Goal: Transaction & Acquisition: Book appointment/travel/reservation

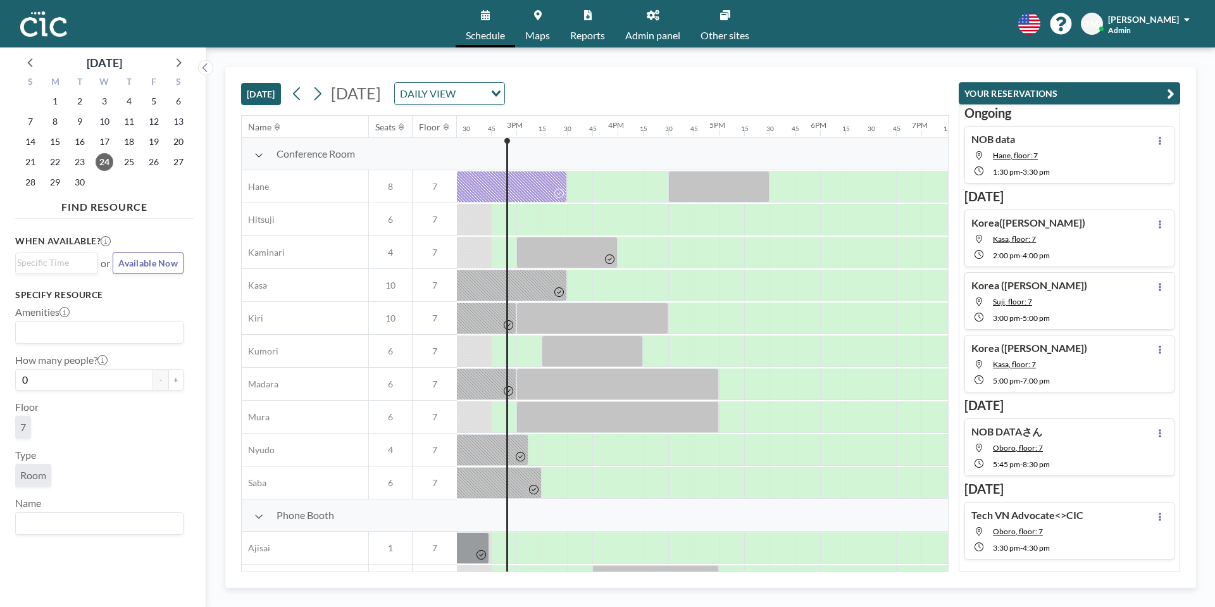
scroll to position [0, 1468]
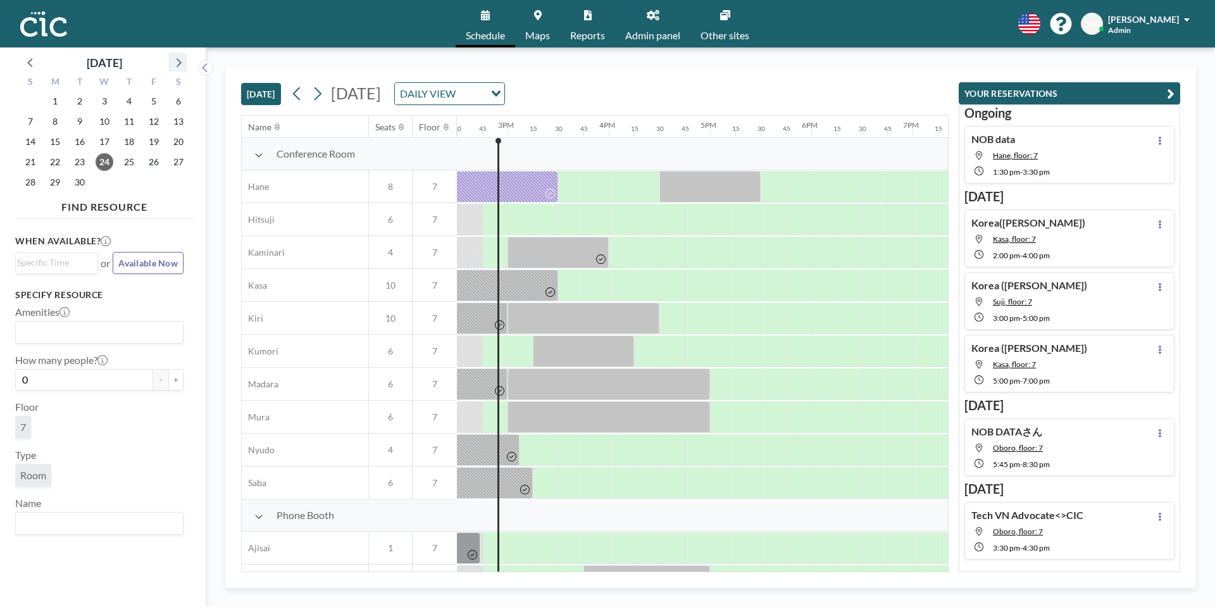
click at [184, 61] on icon at bounding box center [178, 62] width 16 height 16
click at [104, 144] on span "15" at bounding box center [105, 142] width 18 height 18
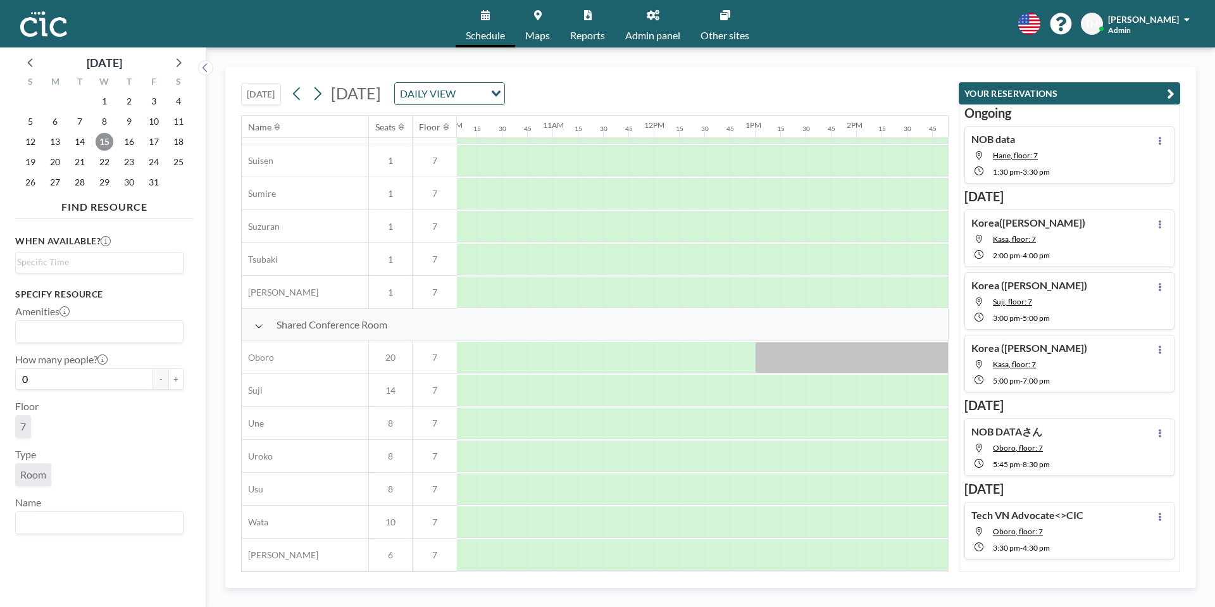
scroll to position [749, 1034]
click at [602, 391] on div at bounding box center [599, 390] width 25 height 32
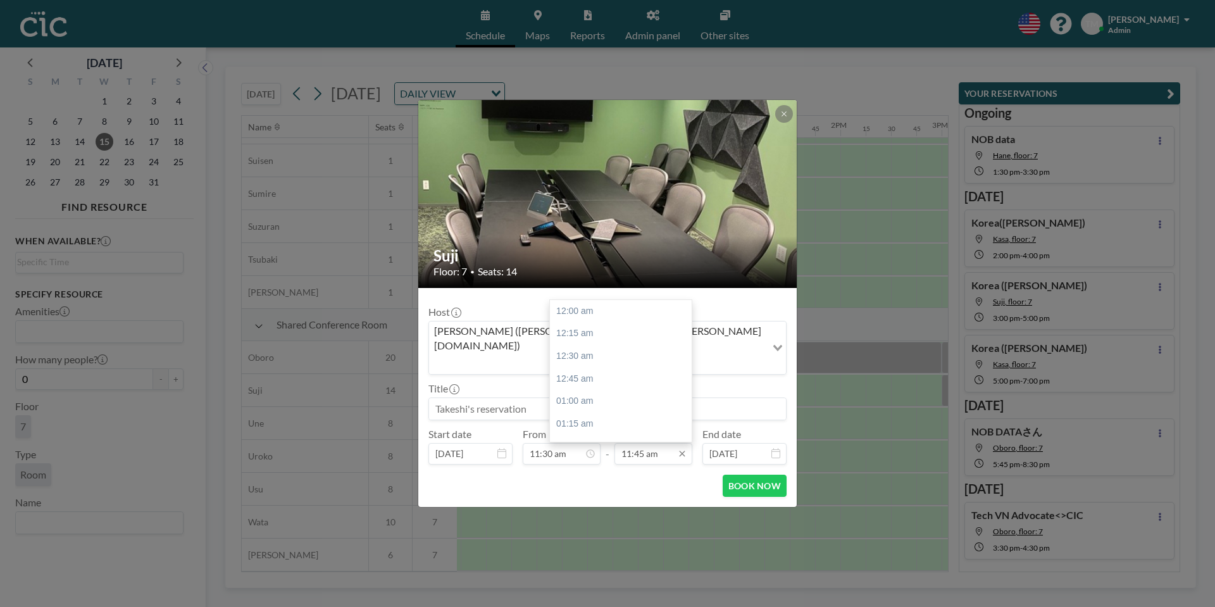
scroll to position [1058, 0]
click at [610, 345] on div "12:15 pm" at bounding box center [621, 356] width 142 height 23
click at [605, 323] on div "12:30 pm" at bounding box center [621, 334] width 142 height 23
type input "12:30 pm"
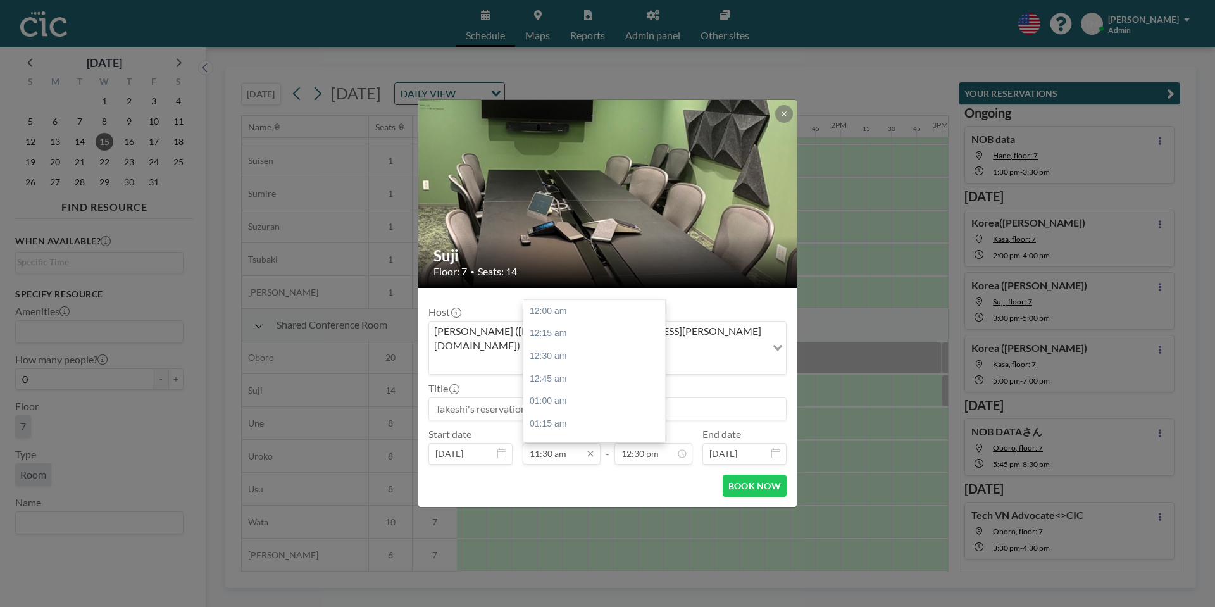
scroll to position [1036, 0]
click at [546, 443] on input "11:30 am" at bounding box center [562, 454] width 78 height 22
type input "11:20 am"
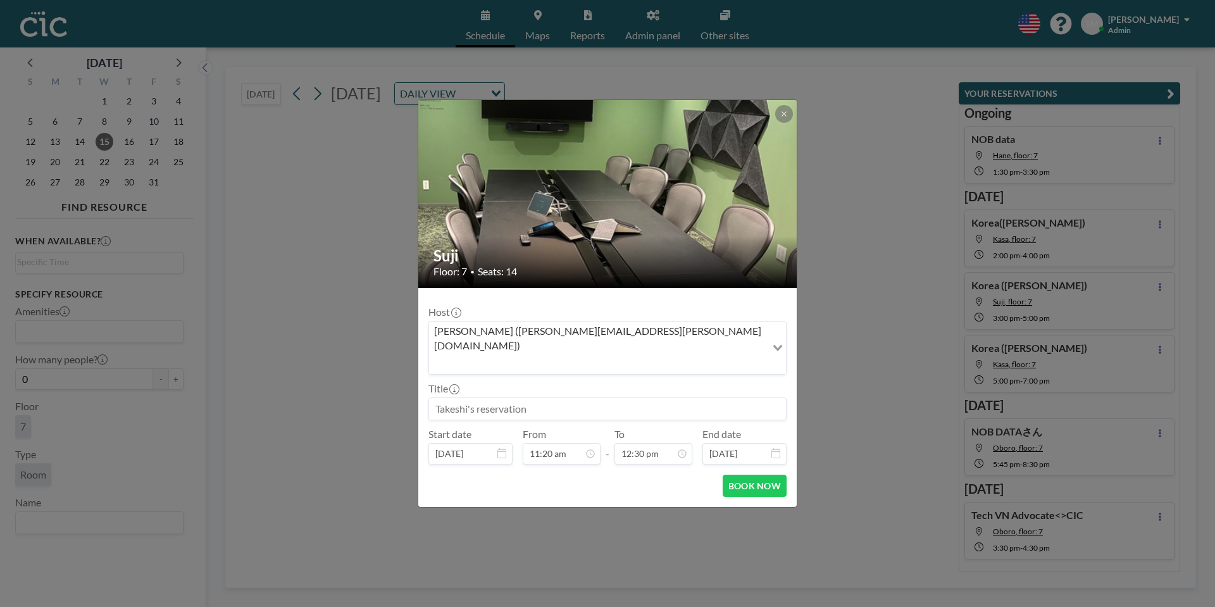
click at [482, 398] on input at bounding box center [607, 409] width 357 height 22
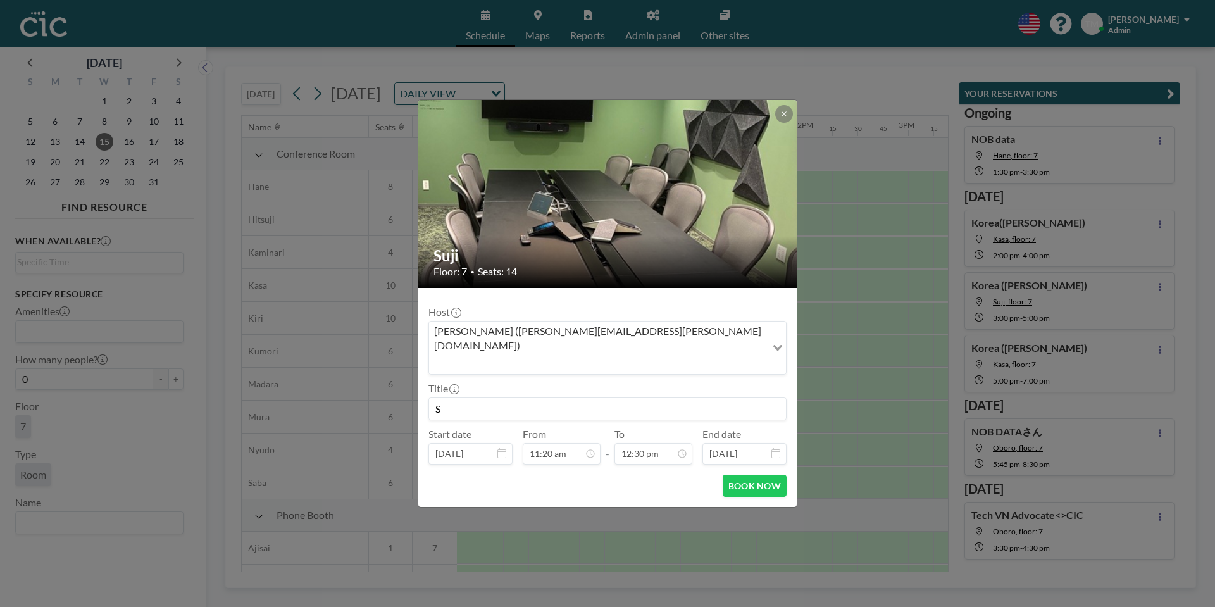
scroll to position [0, 1113]
type input "Staff研修"
click at [734, 474] on button "BOOK NOW" at bounding box center [754, 485] width 64 height 22
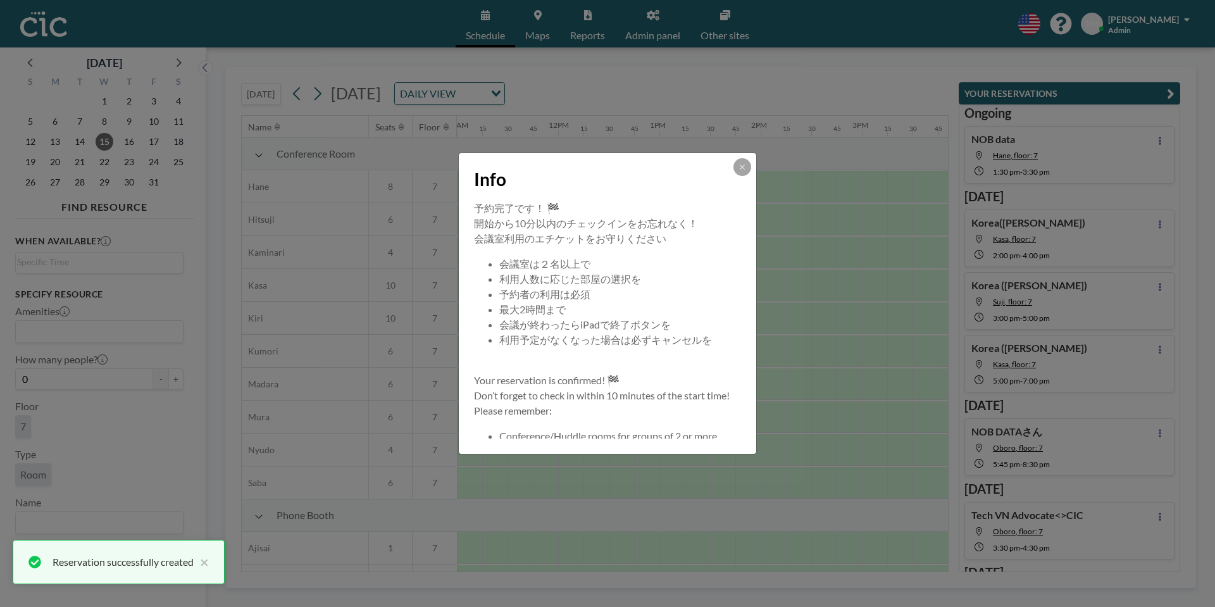
click at [743, 171] on button at bounding box center [742, 167] width 18 height 18
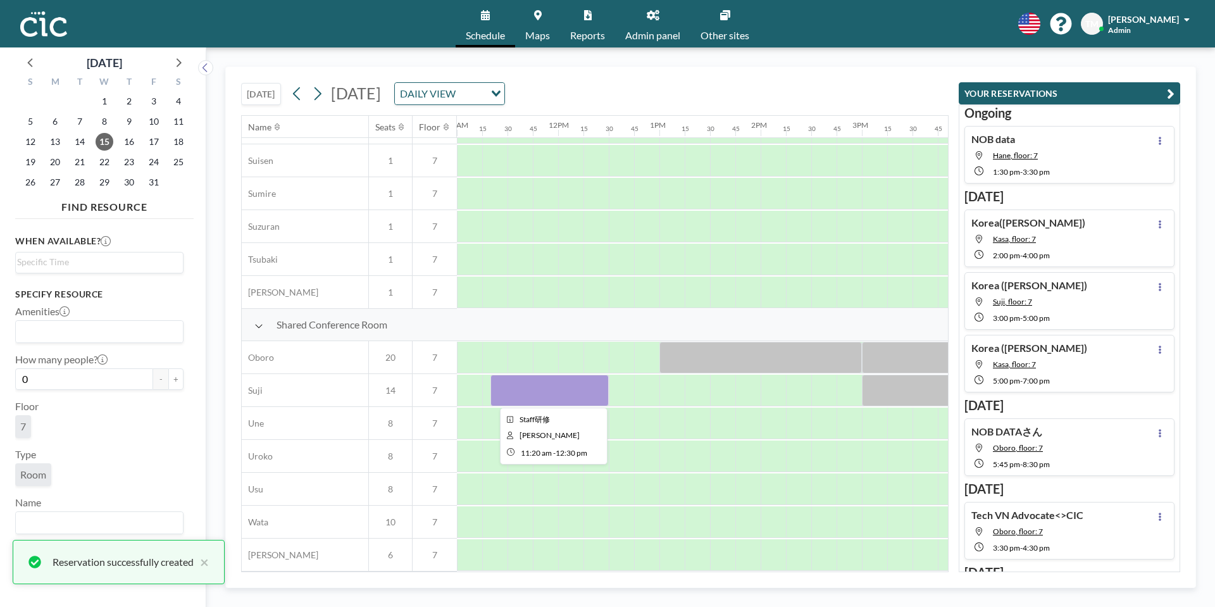
scroll to position [749, 1098]
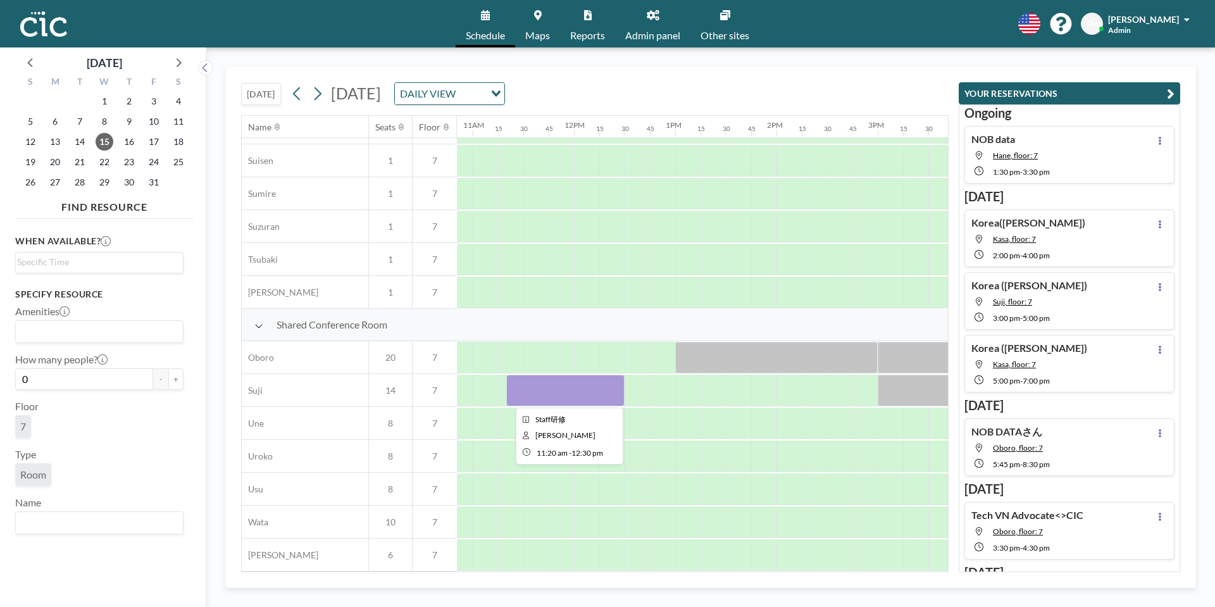
click at [554, 388] on div at bounding box center [565, 390] width 118 height 32
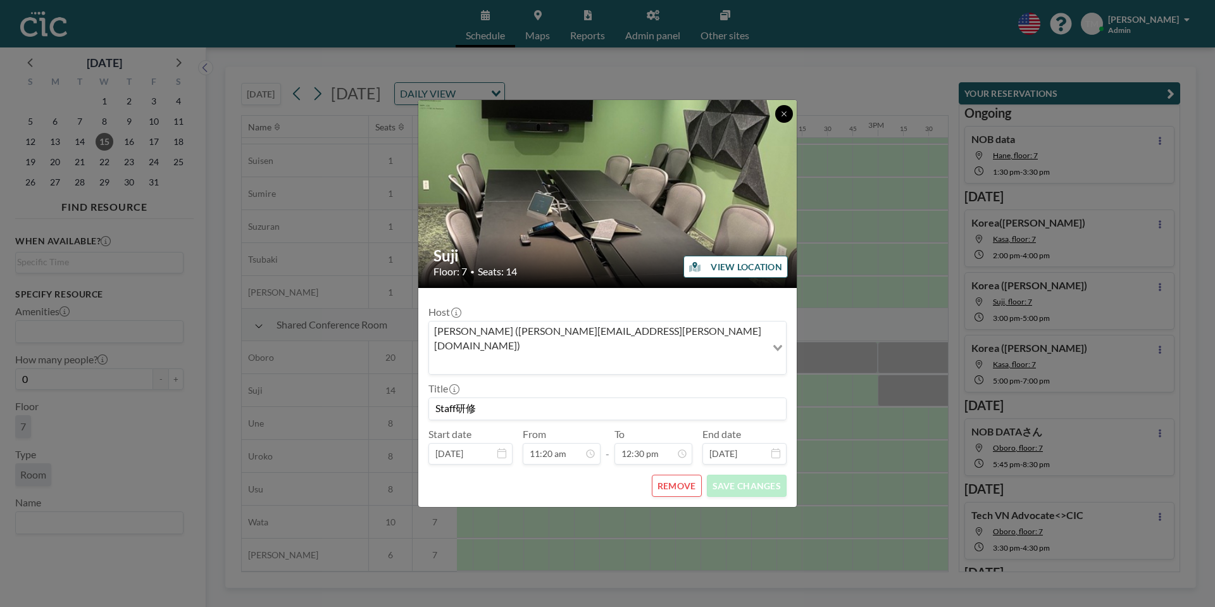
click at [781, 116] on icon at bounding box center [783, 113] width 4 height 4
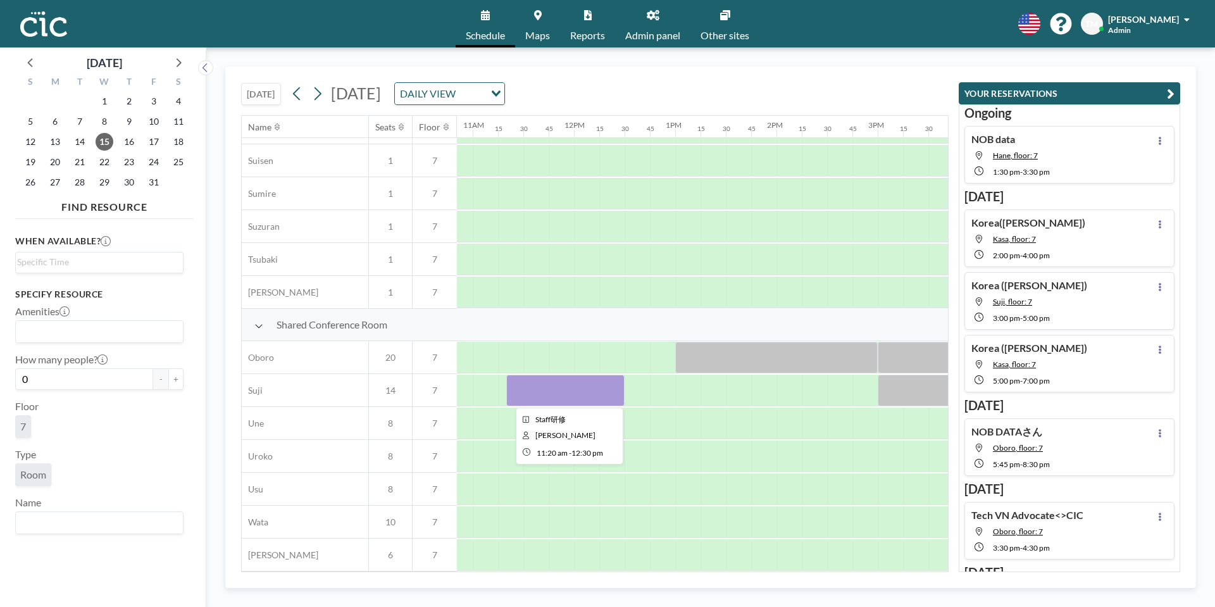
click at [574, 395] on div at bounding box center [565, 390] width 118 height 32
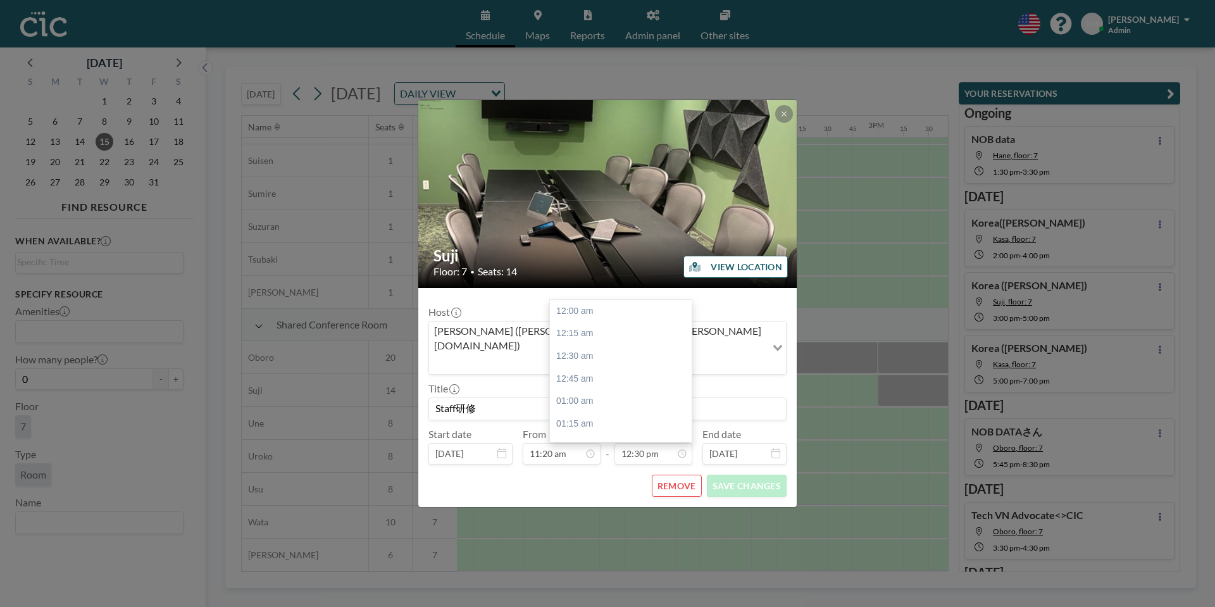
scroll to position [1126, 0]
drag, startPoint x: 485, startPoint y: 386, endPoint x: 424, endPoint y: 386, distance: 61.4
click at [424, 386] on form "Host [PERSON_NAME] ([PERSON_NAME][EMAIL_ADDRESS][PERSON_NAME][DOMAIN_NAME]) Loa…" at bounding box center [607, 397] width 378 height 219
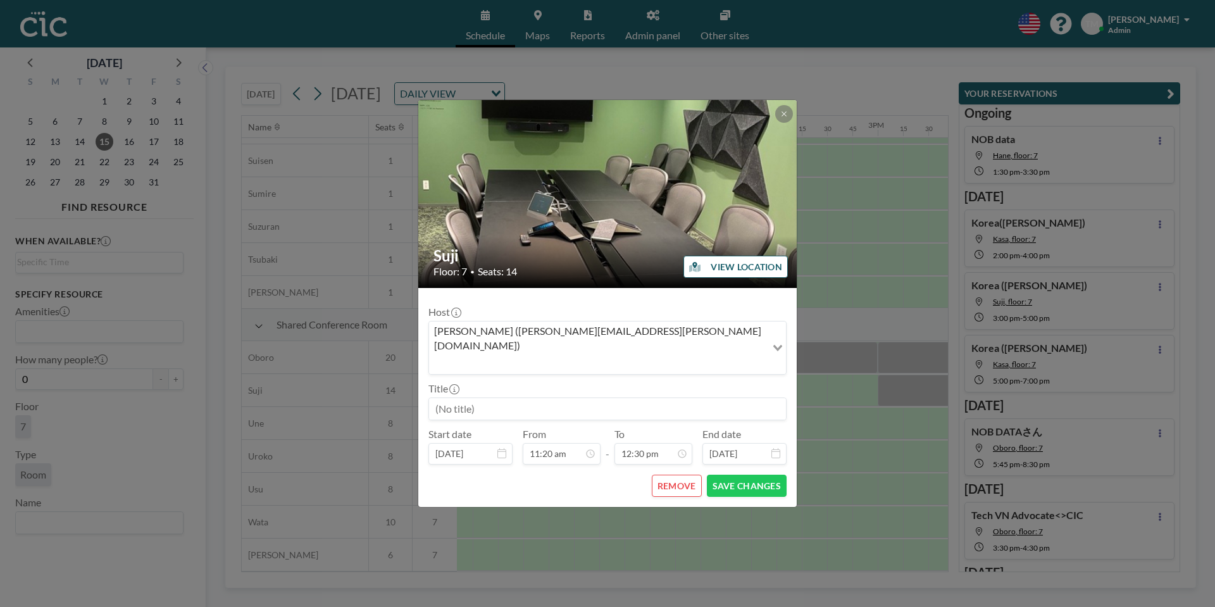
click at [664, 476] on button "REMOVE" at bounding box center [677, 485] width 50 height 22
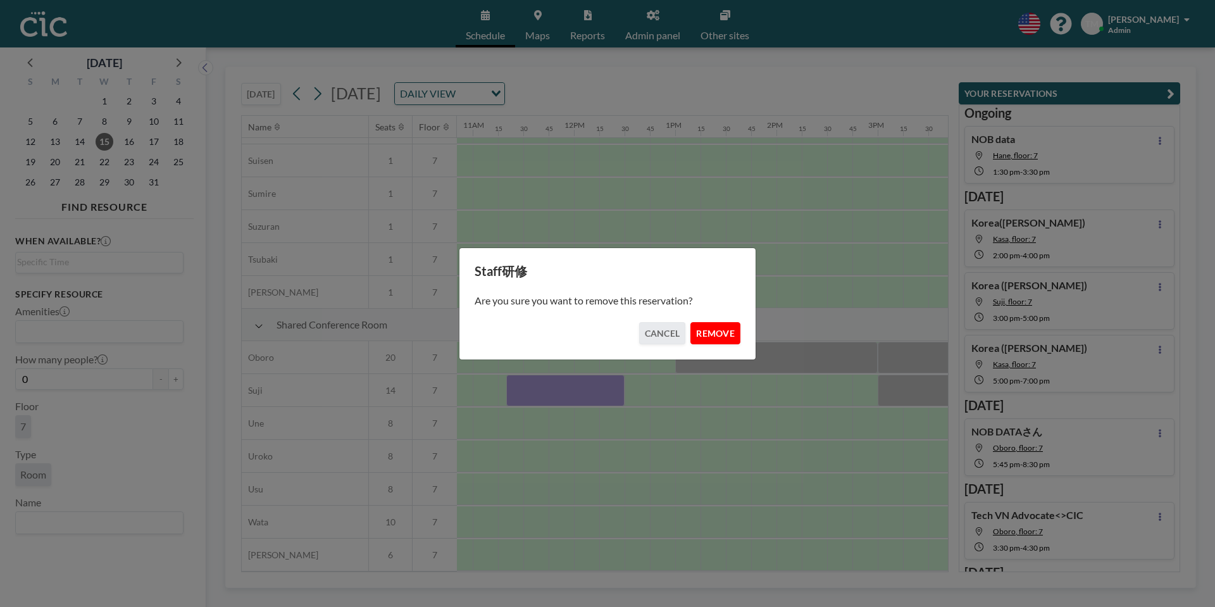
click at [712, 331] on button "REMOVE" at bounding box center [715, 333] width 50 height 22
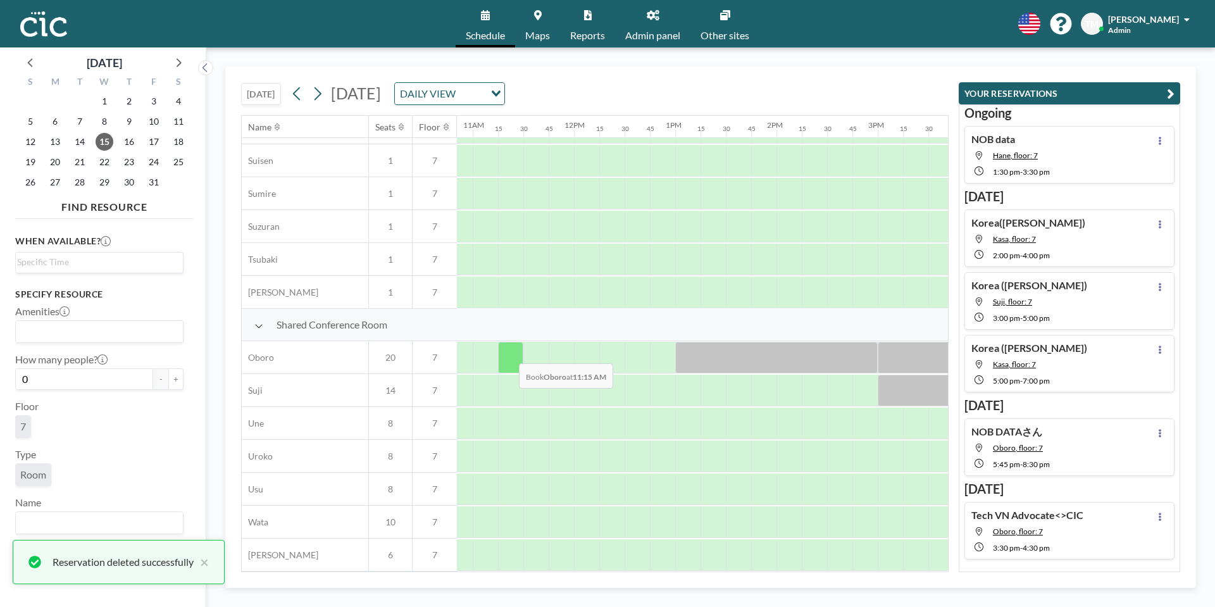
click at [509, 354] on div at bounding box center [510, 358] width 25 height 32
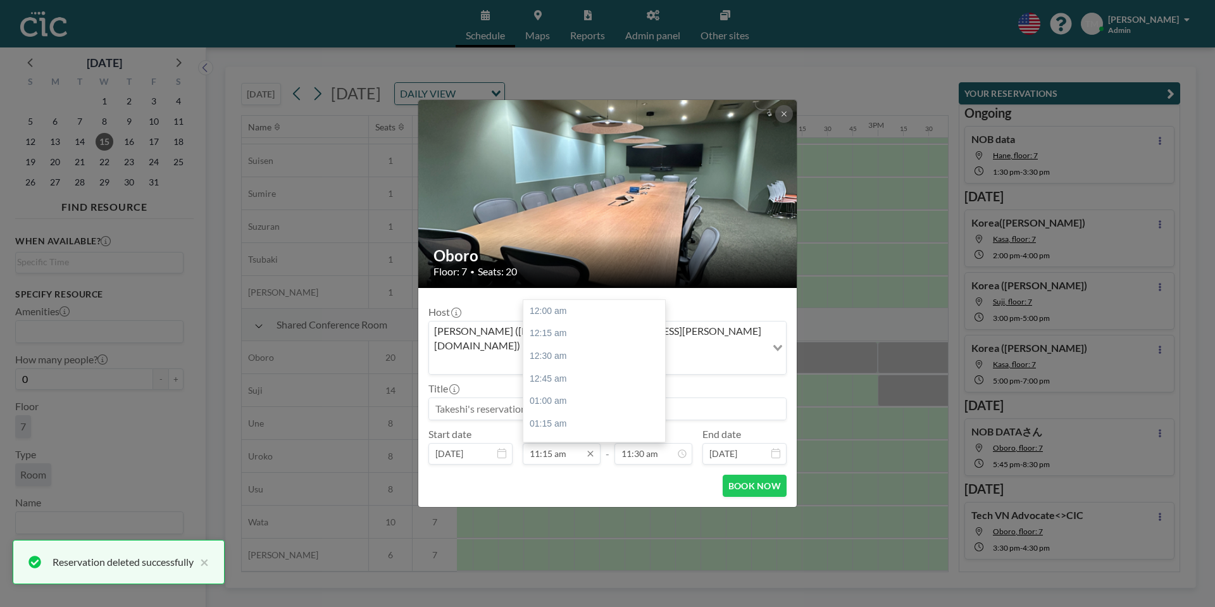
scroll to position [1013, 0]
click at [547, 443] on input "11:15 am" at bounding box center [562, 454] width 78 height 22
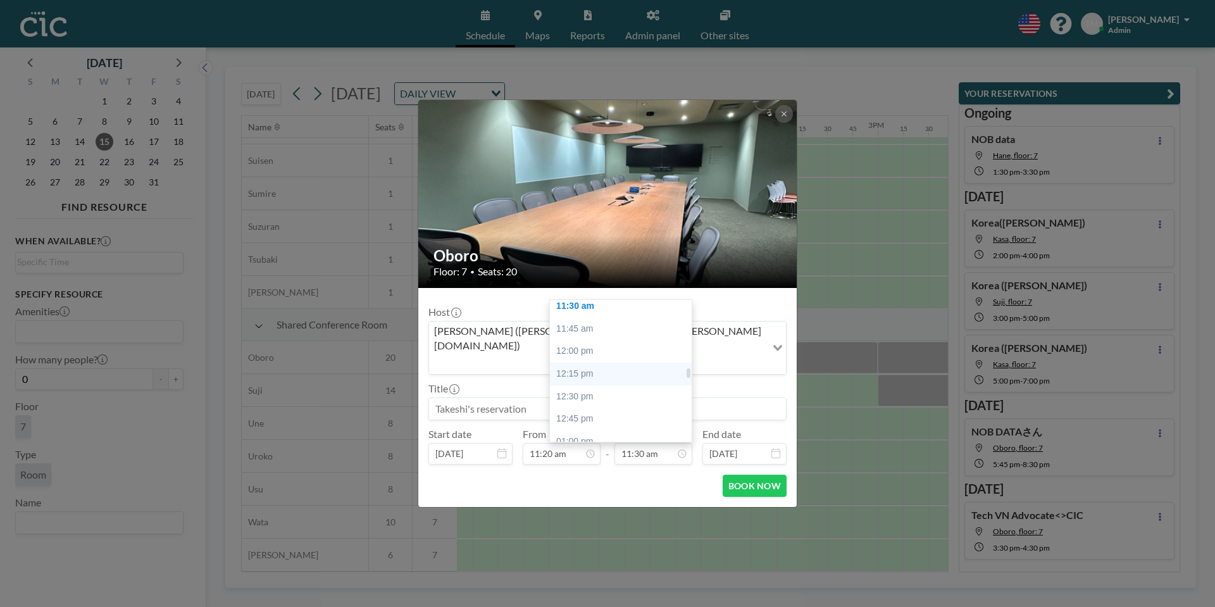
scroll to position [1044, 0]
type input "11:20 am"
click at [605, 382] on div "12:30 pm" at bounding box center [621, 393] width 142 height 23
type input "12:30 pm"
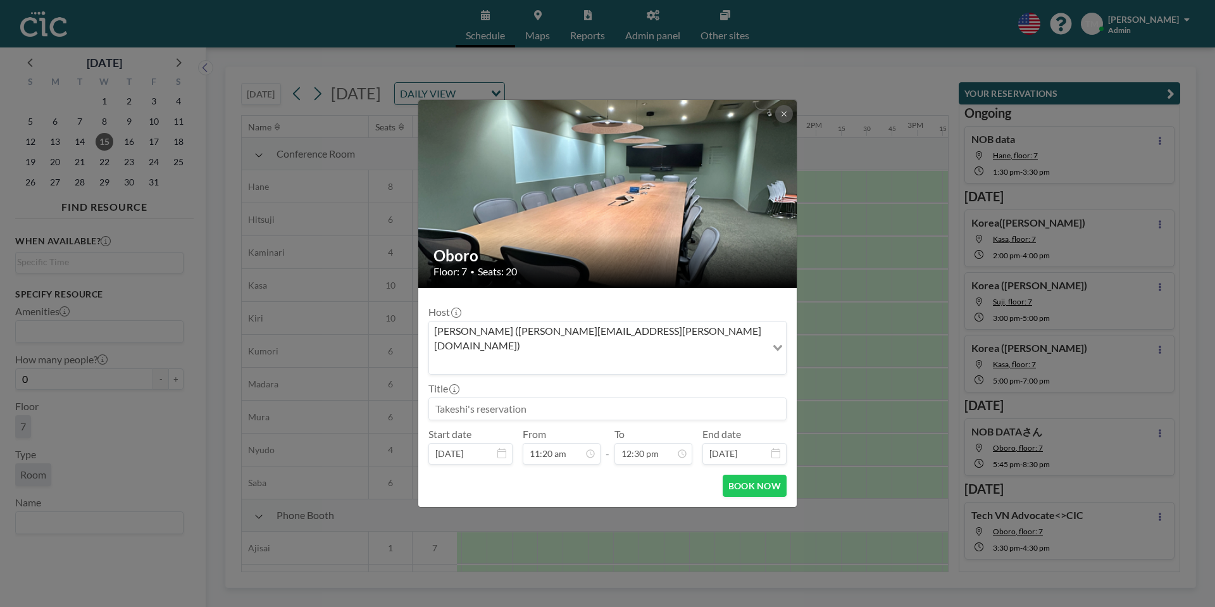
click at [473, 398] on input at bounding box center [607, 409] width 357 height 22
paste input "Staff研修"
type input "Staff研修"
click at [746, 474] on button "BOOK NOW" at bounding box center [754, 485] width 64 height 22
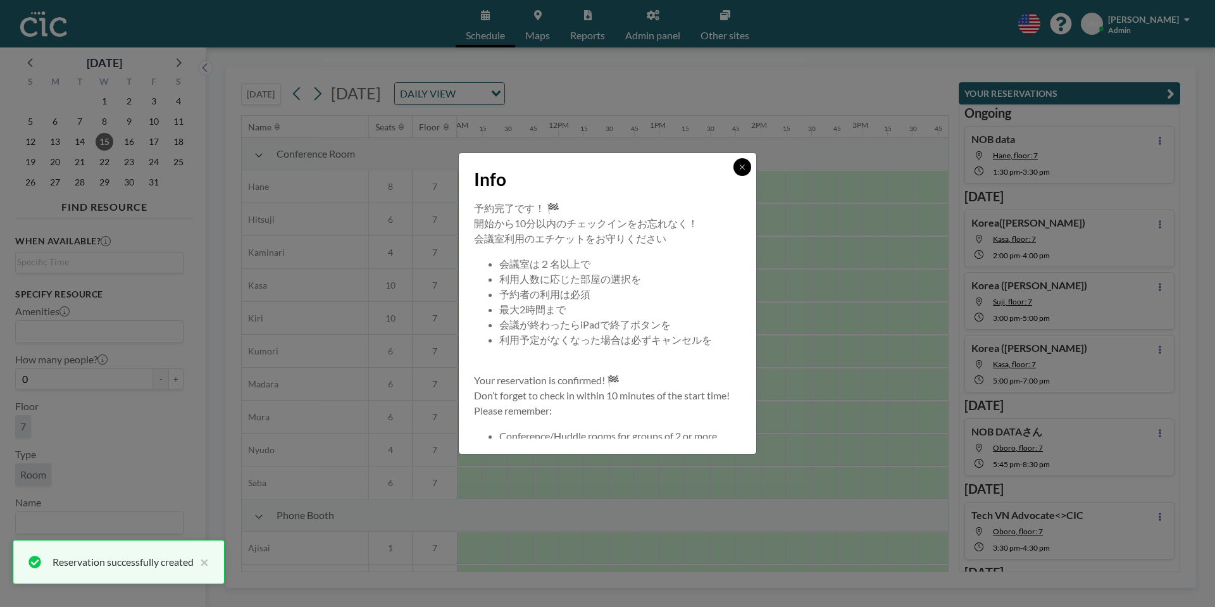
click at [739, 168] on icon at bounding box center [742, 167] width 8 height 8
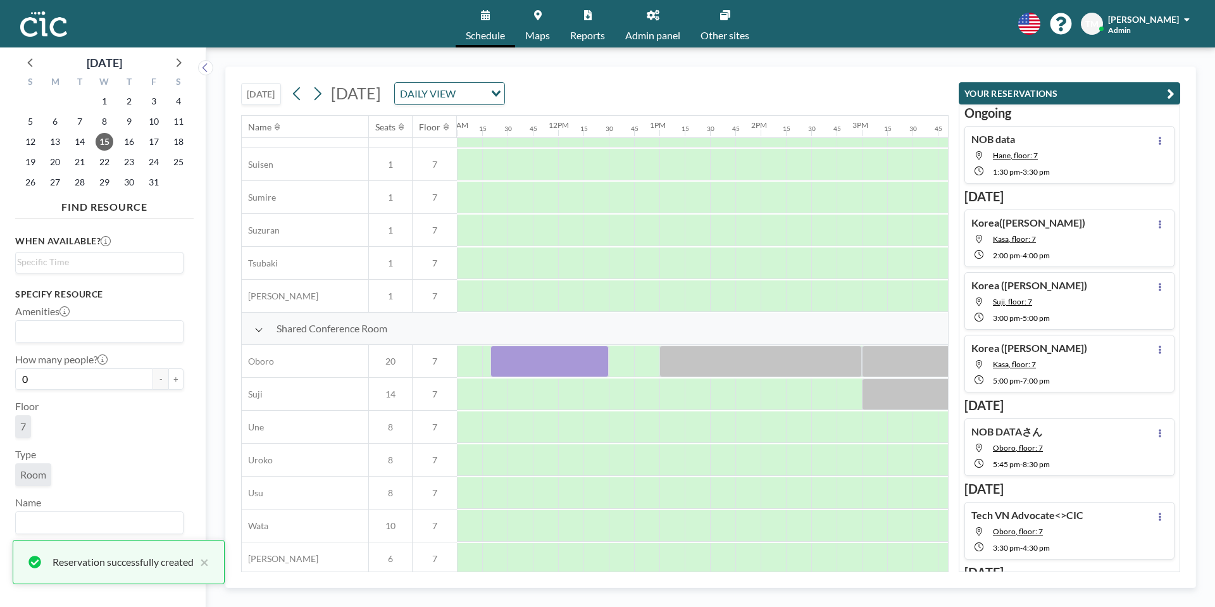
scroll to position [749, 1113]
